Goal: Task Accomplishment & Management: Manage account settings

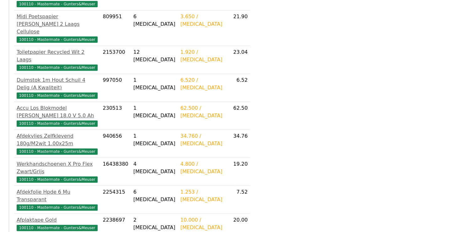
scroll to position [273, 0]
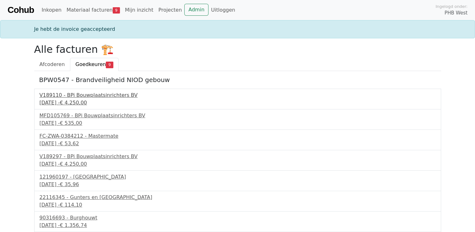
click at [87, 99] on span "€ 4.250,00" at bounding box center [73, 102] width 27 height 6
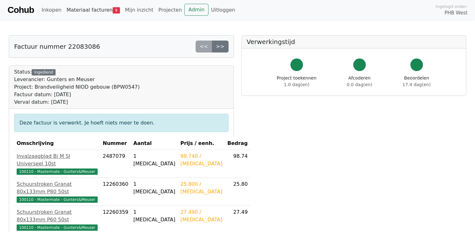
click at [78, 10] on link "Materiaal facturen 9" at bounding box center [93, 10] width 58 height 13
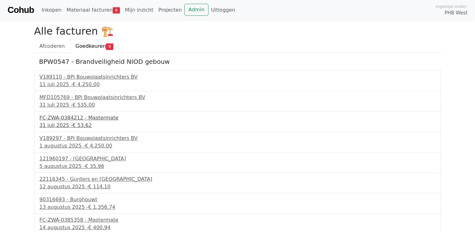
click at [102, 119] on div "FC-ZWA-0384212 - Mastermate" at bounding box center [238, 118] width 396 height 8
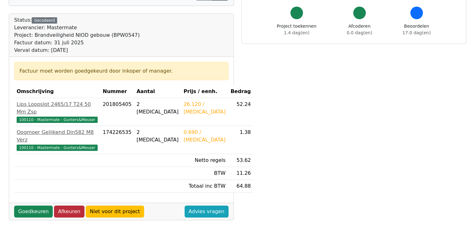
scroll to position [63, 0]
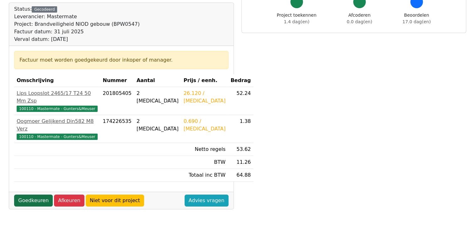
click at [25, 194] on link "Goedkeuren" at bounding box center [33, 200] width 39 height 12
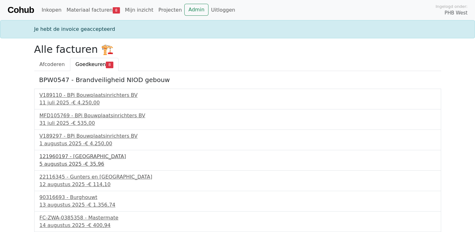
click at [67, 157] on div "121960197 - [GEOGRAPHIC_DATA]" at bounding box center [238, 157] width 396 height 8
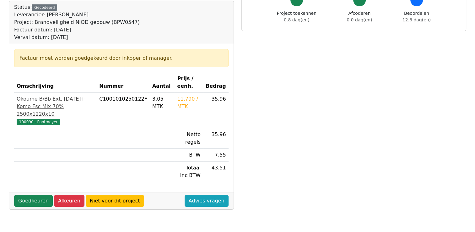
scroll to position [94, 0]
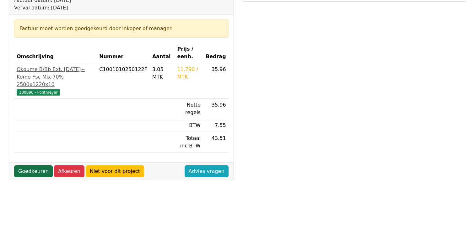
click at [35, 165] on link "Goedkeuren" at bounding box center [33, 171] width 39 height 12
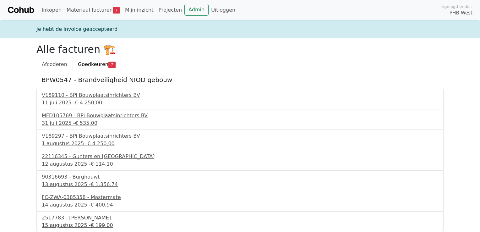
click at [76, 219] on div "2517783 - Van Dalen" at bounding box center [240, 218] width 396 height 8
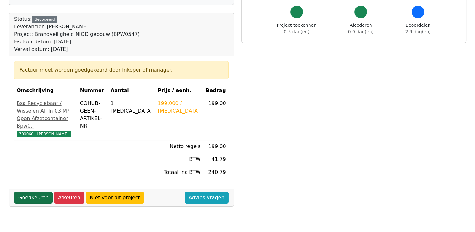
scroll to position [63, 0]
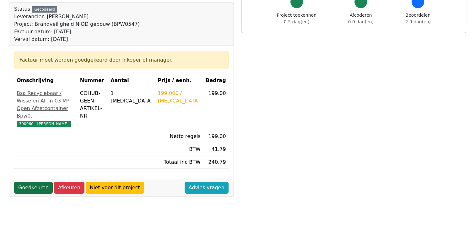
click at [36, 193] on link "Goedkeuren" at bounding box center [33, 187] width 39 height 12
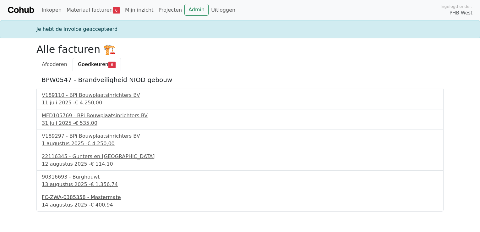
click at [56, 197] on div "FC-ZWA-0385358 - Mastermate" at bounding box center [240, 197] width 396 height 8
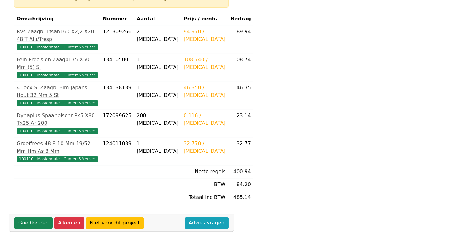
scroll to position [126, 0]
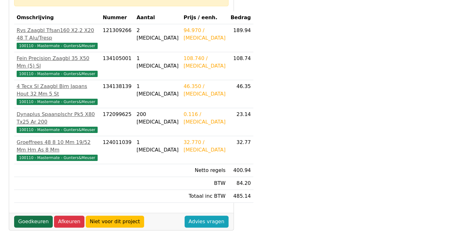
click at [30, 215] on link "Goedkeuren" at bounding box center [33, 221] width 39 height 12
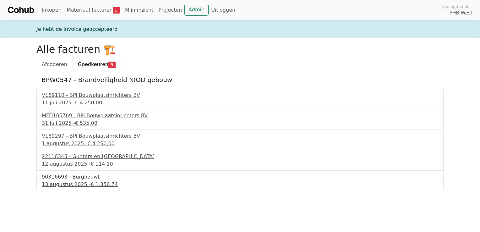
click at [58, 177] on div "90316693 - Burghouwt" at bounding box center [240, 177] width 396 height 8
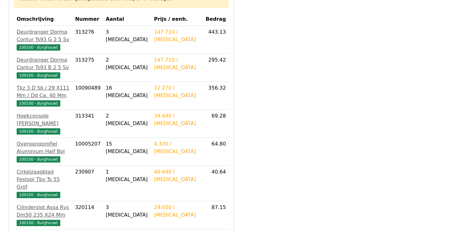
scroll to position [157, 0]
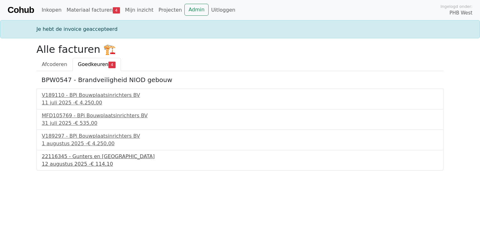
click at [76, 157] on div "22116345 - Gunters en Meuser" at bounding box center [240, 157] width 396 height 8
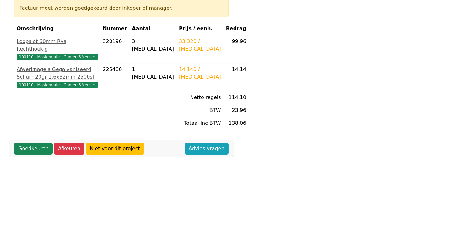
scroll to position [126, 0]
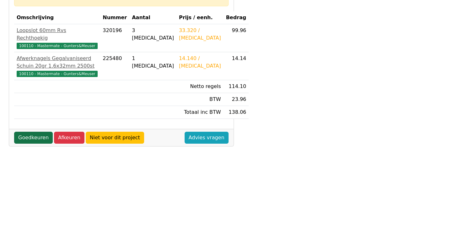
click at [21, 143] on link "Goedkeuren" at bounding box center [33, 137] width 39 height 12
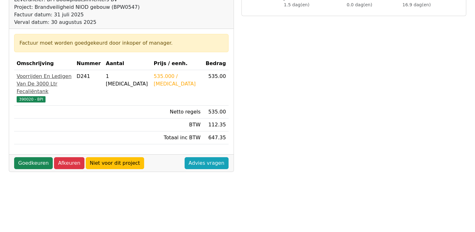
scroll to position [94, 0]
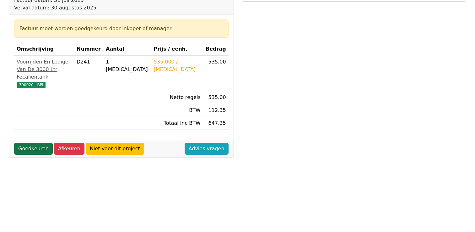
click at [33, 148] on link "Goedkeuren" at bounding box center [33, 148] width 39 height 12
